Goal: Task Accomplishment & Management: Check status

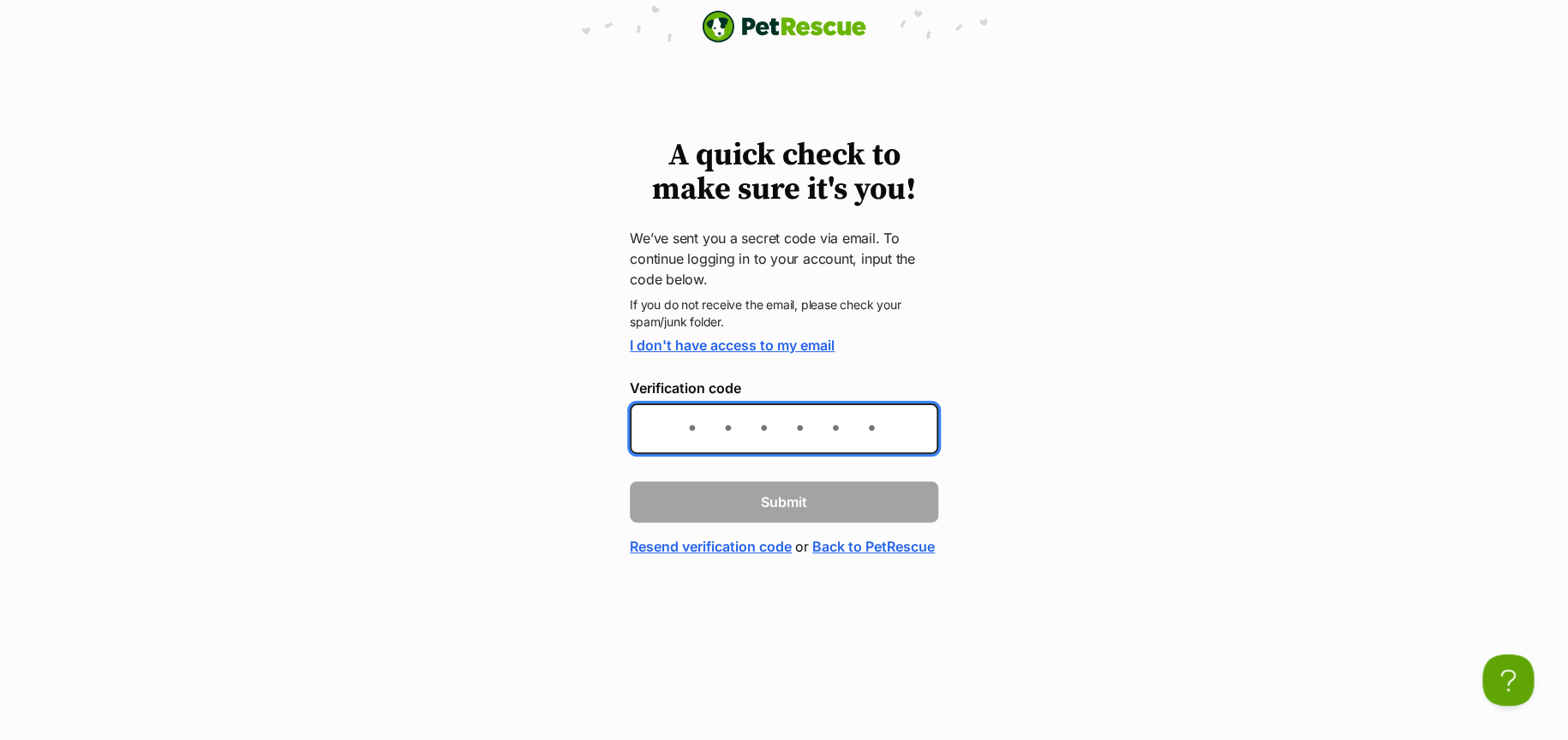
click at [674, 427] on input "Verification code" at bounding box center [784, 429] width 309 height 51
paste input "b05fad"
type input "b05fad"
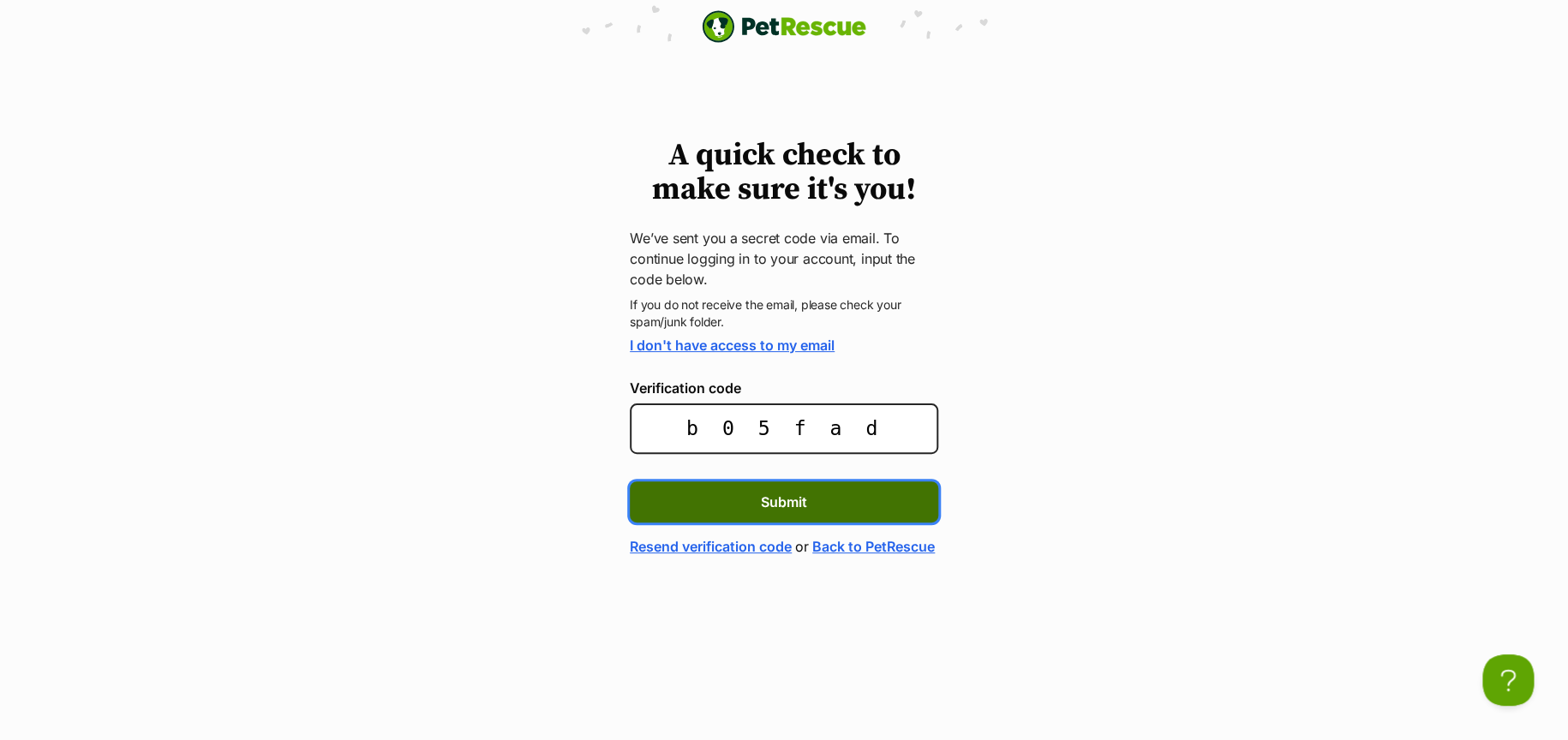
click at [838, 502] on button "Submit" at bounding box center [784, 501] width 309 height 41
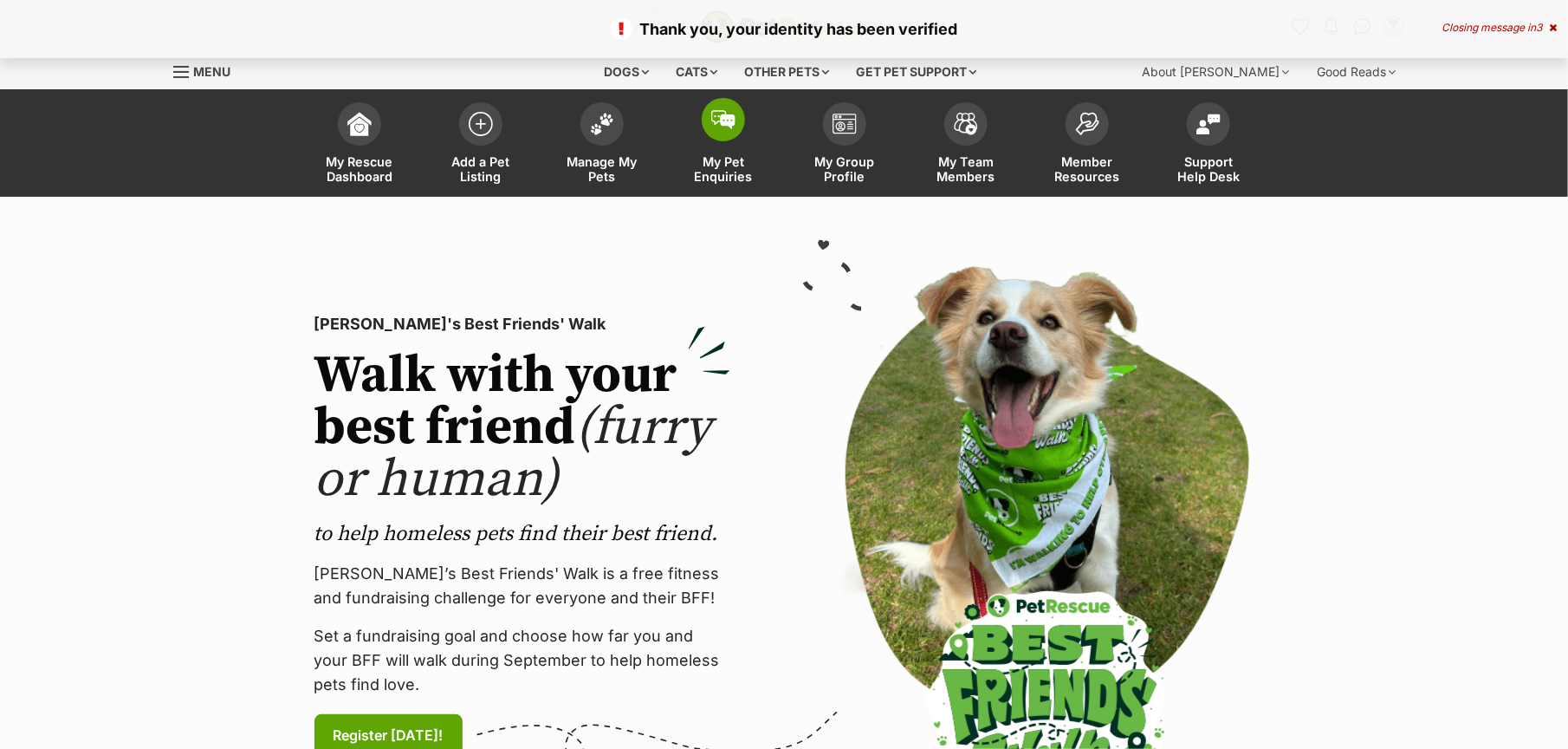
click at [718, 154] on span "My Pet Enquiries" at bounding box center [723, 169] width 78 height 29
